Goal: Transaction & Acquisition: Purchase product/service

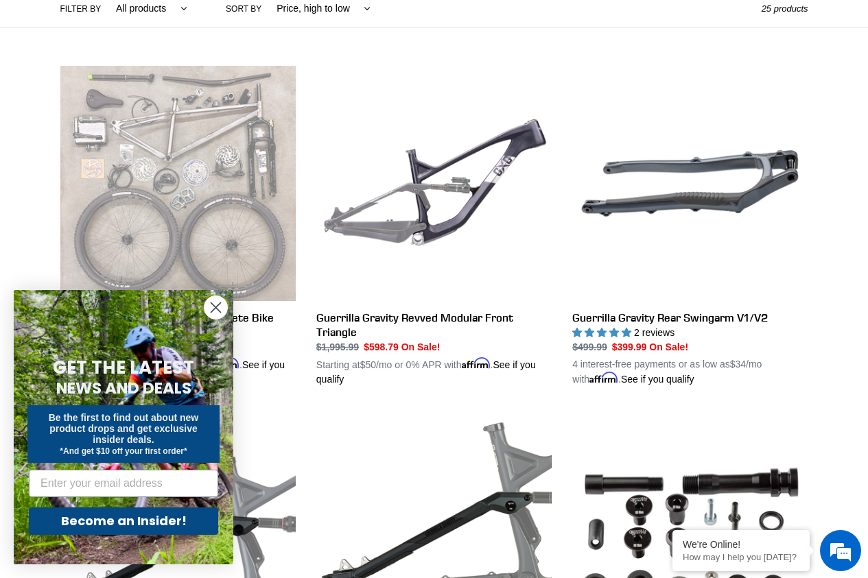
click at [219, 307] on circle "Close dialog" at bounding box center [215, 307] width 23 height 23
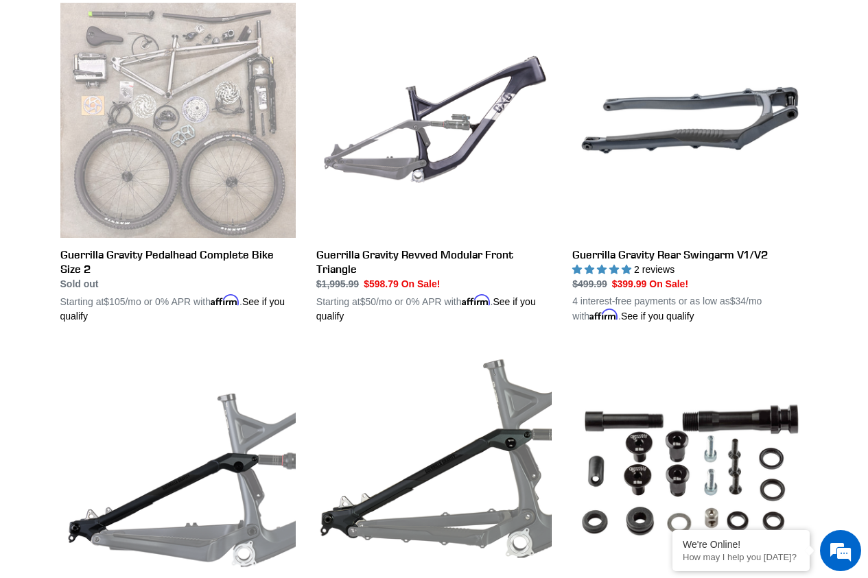
scroll to position [274, 0]
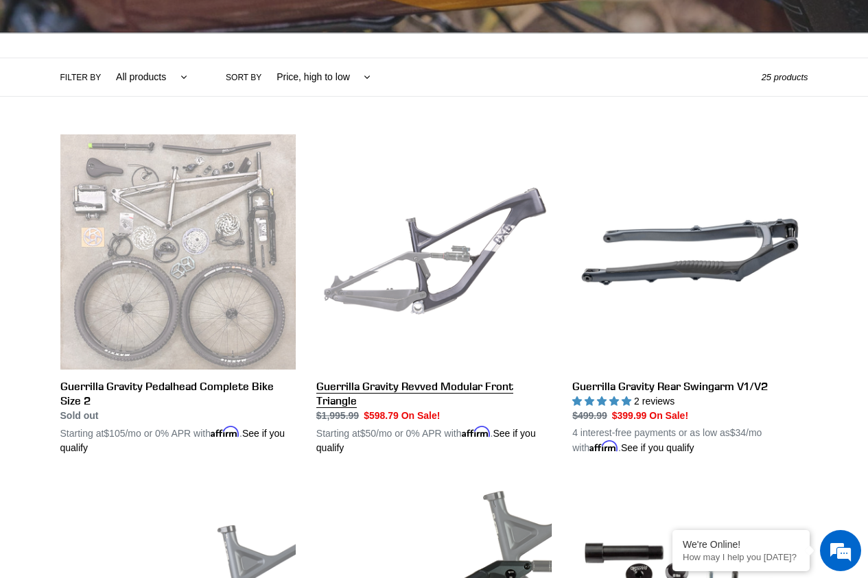
click at [470, 263] on link "Guerrilla Gravity Revved Modular Front Triangle" at bounding box center [433, 294] width 235 height 321
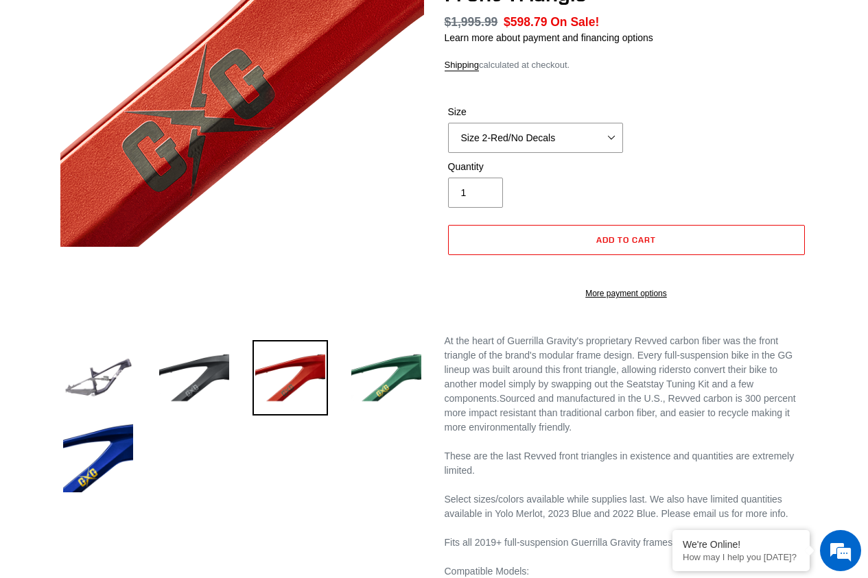
scroll to position [274, 0]
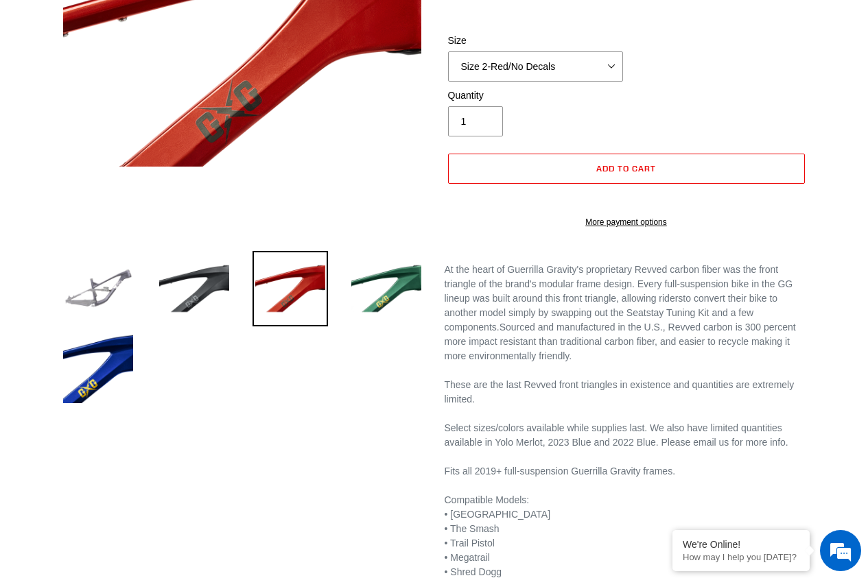
click at [106, 294] on img at bounding box center [97, 288] width 75 height 75
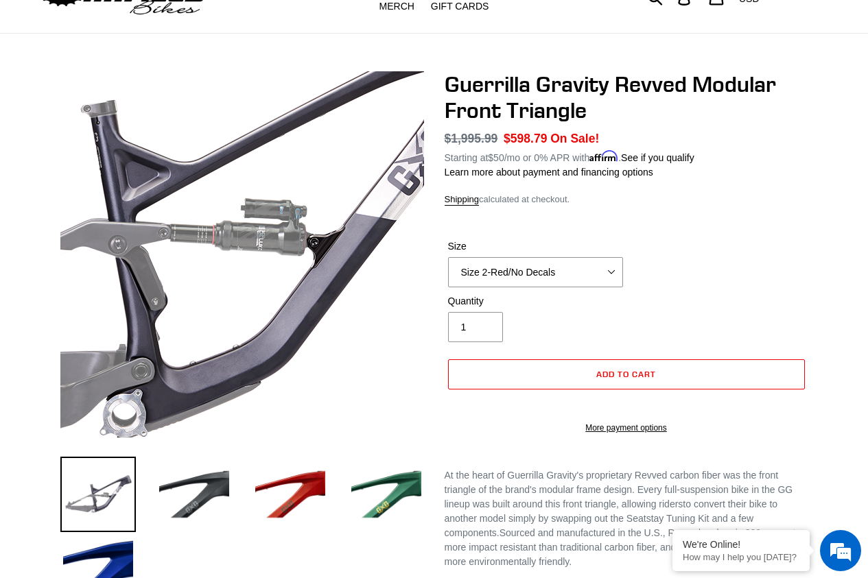
scroll to position [0, 0]
